Goal: Transaction & Acquisition: Purchase product/service

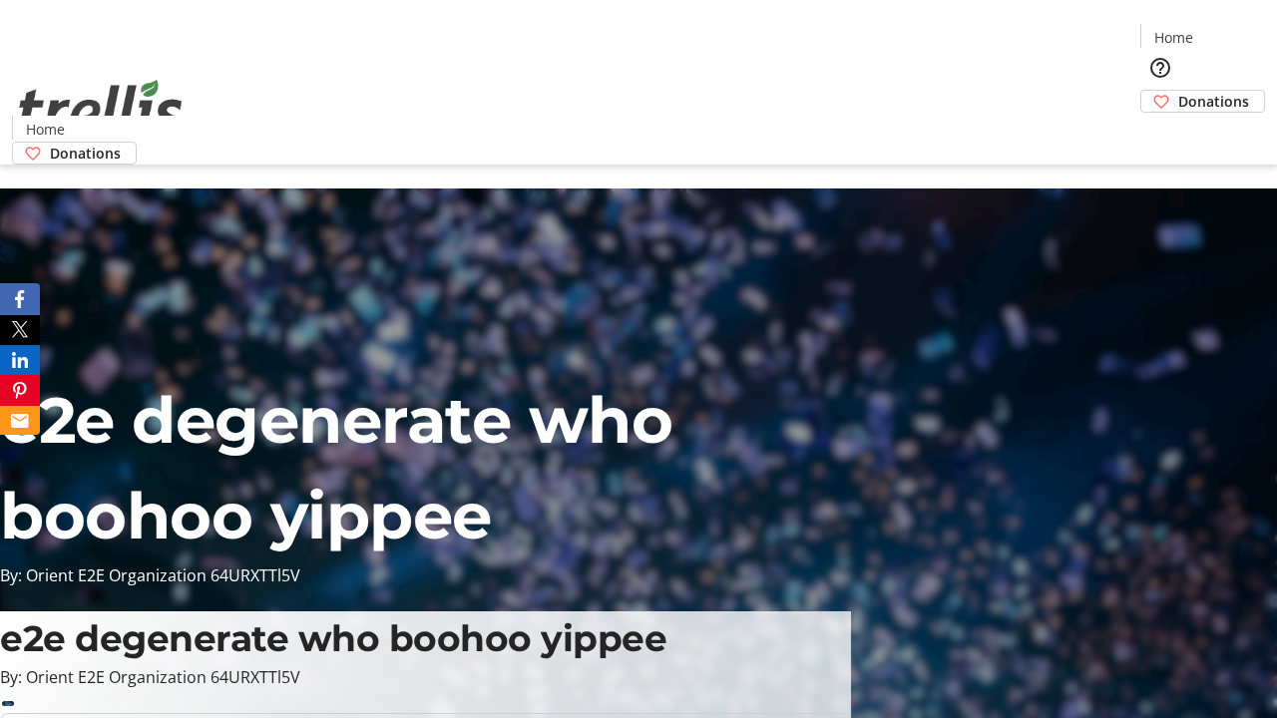
click at [1178, 91] on span "Donations" at bounding box center [1213, 101] width 71 height 21
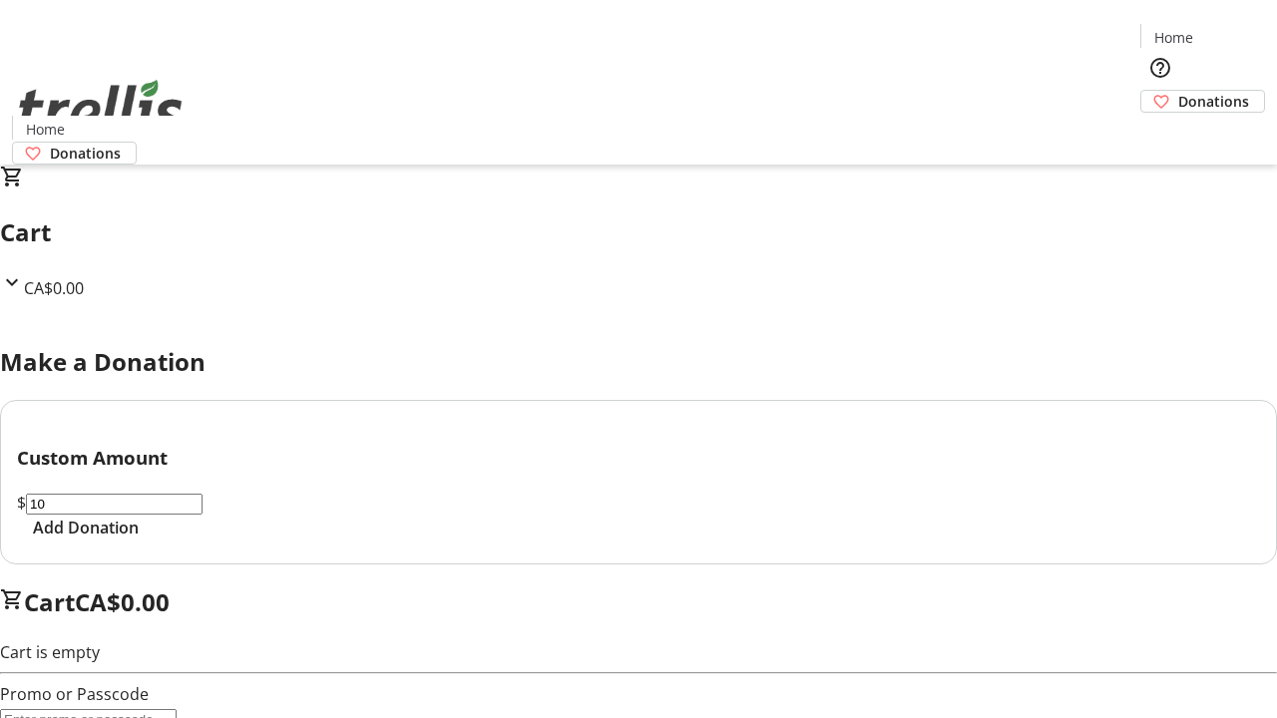
click at [139, 540] on span "Add Donation" at bounding box center [86, 528] width 106 height 24
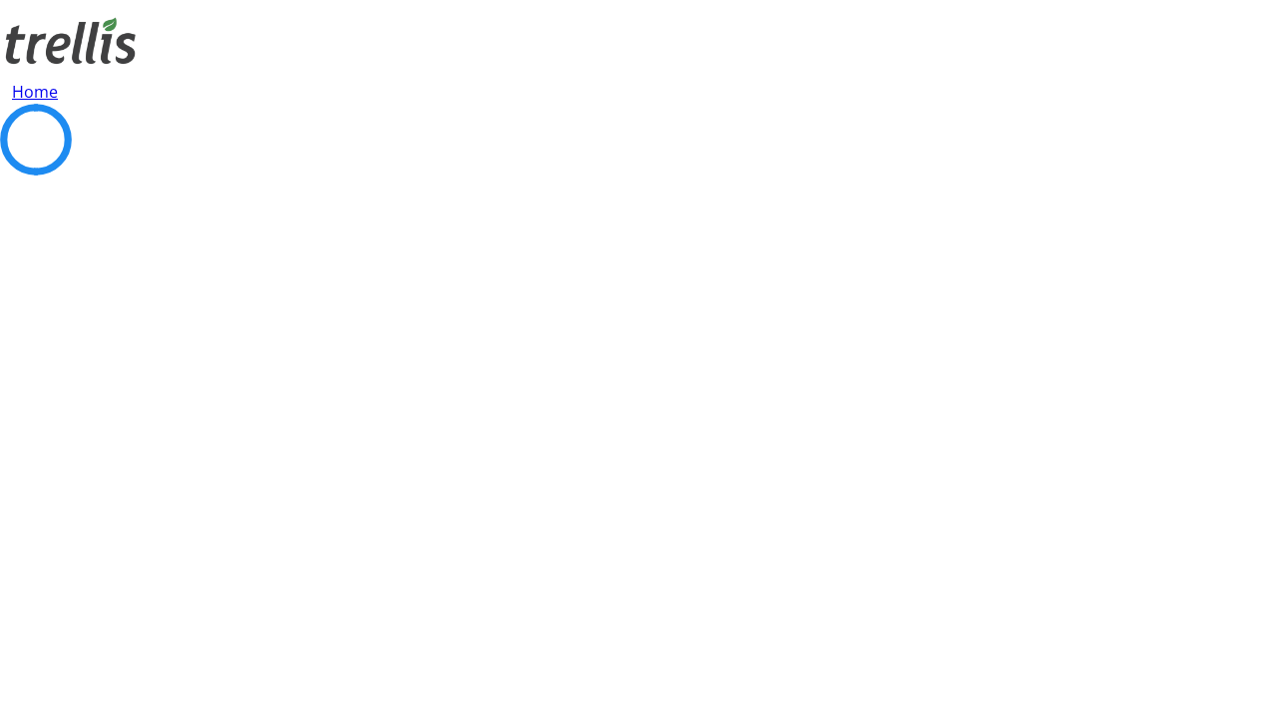
select select "CA"
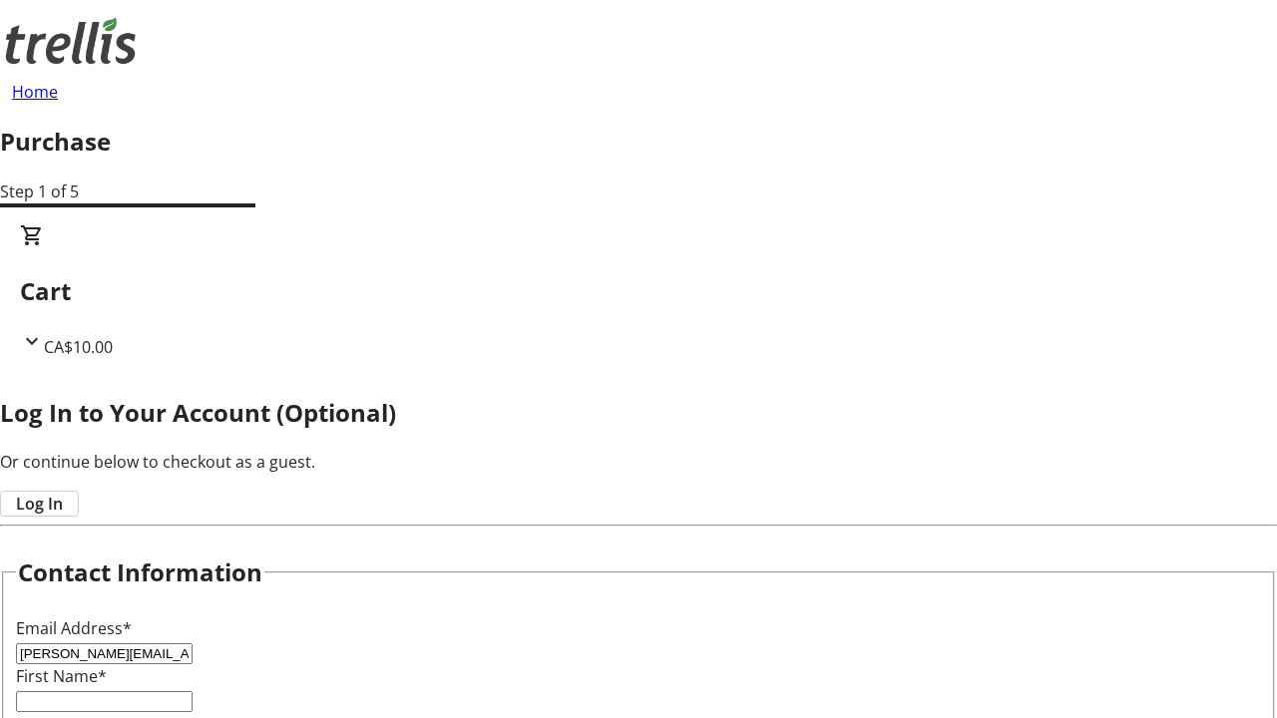
type input "[PERSON_NAME][EMAIL_ADDRESS][DOMAIN_NAME]"
type input "[PERSON_NAME]"
type input "Leuschke"
type input "[STREET_ADDRESS][PERSON_NAME]"
type input "Kelowna"
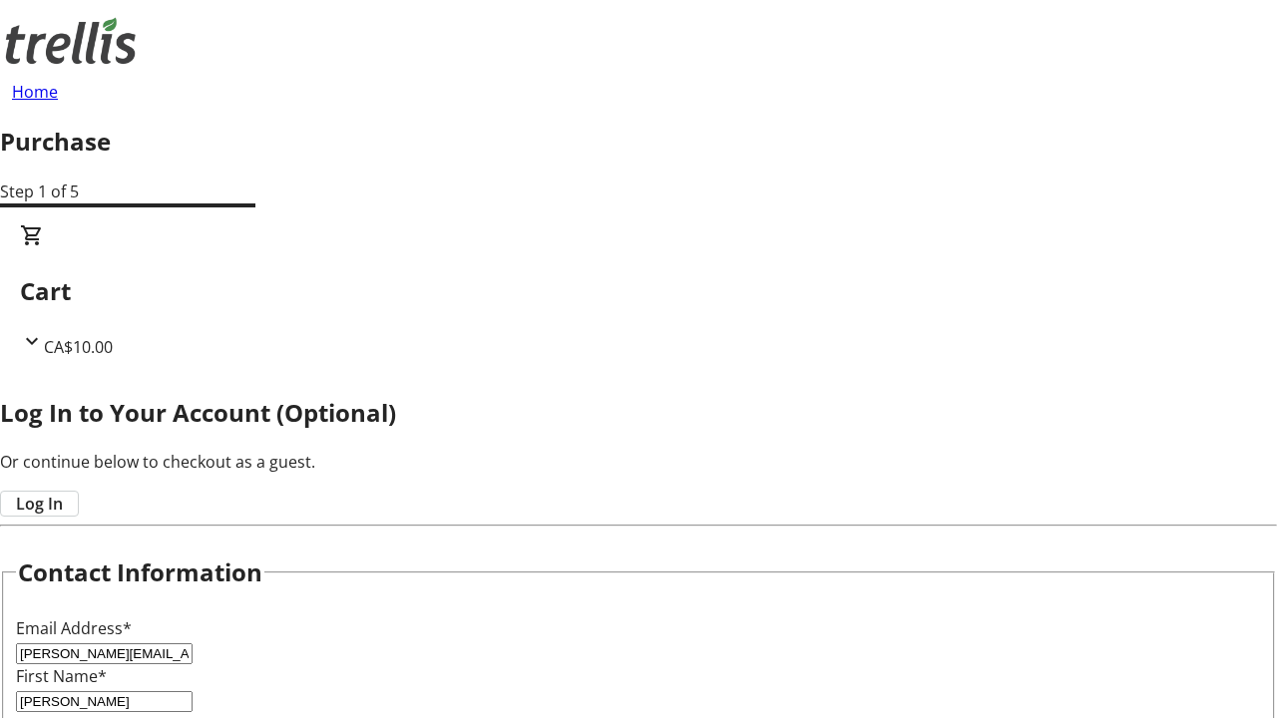
select select "BC"
type input "Kelowna"
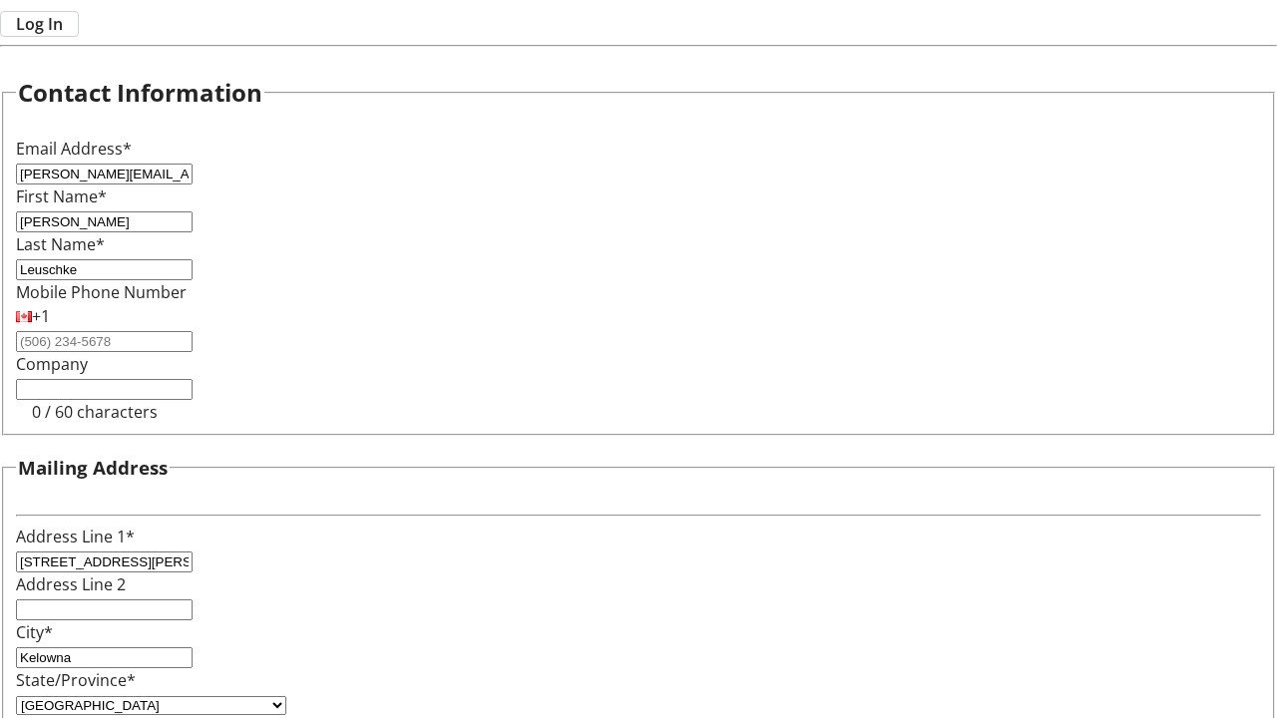
type input "V1Y 0C2"
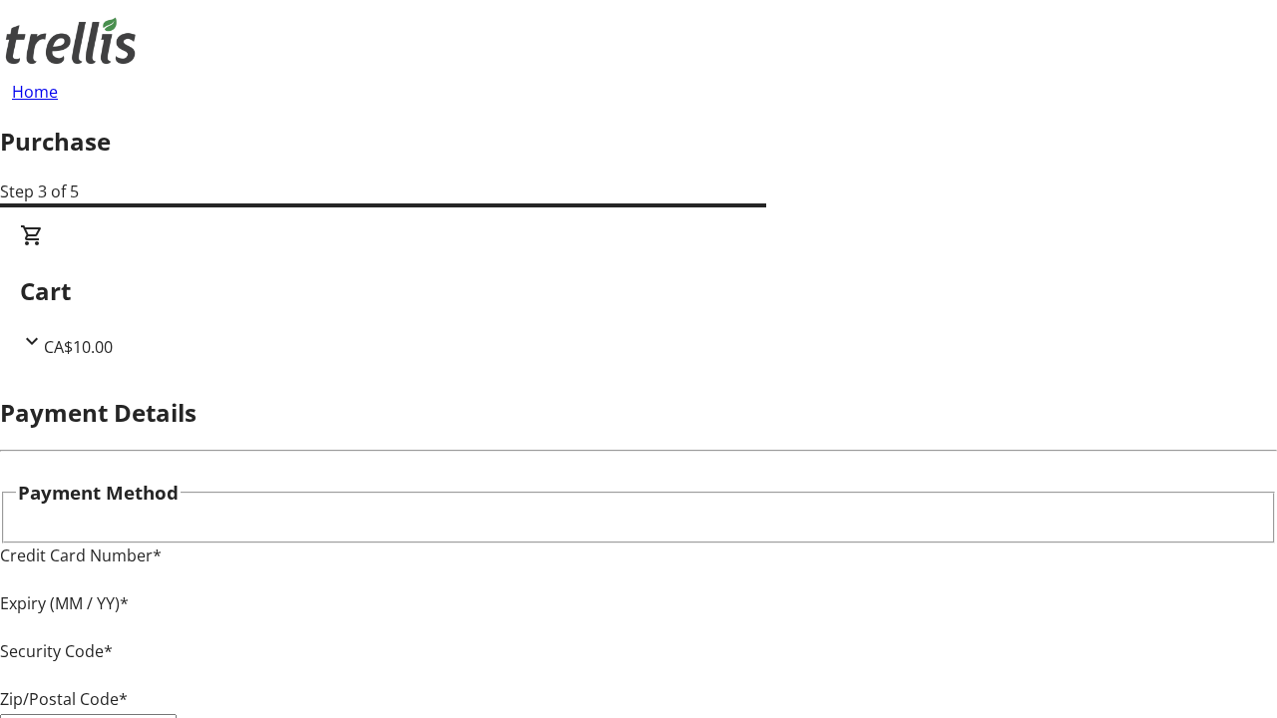
type input "V1Y 0C2"
